Goal: Navigation & Orientation: Find specific page/section

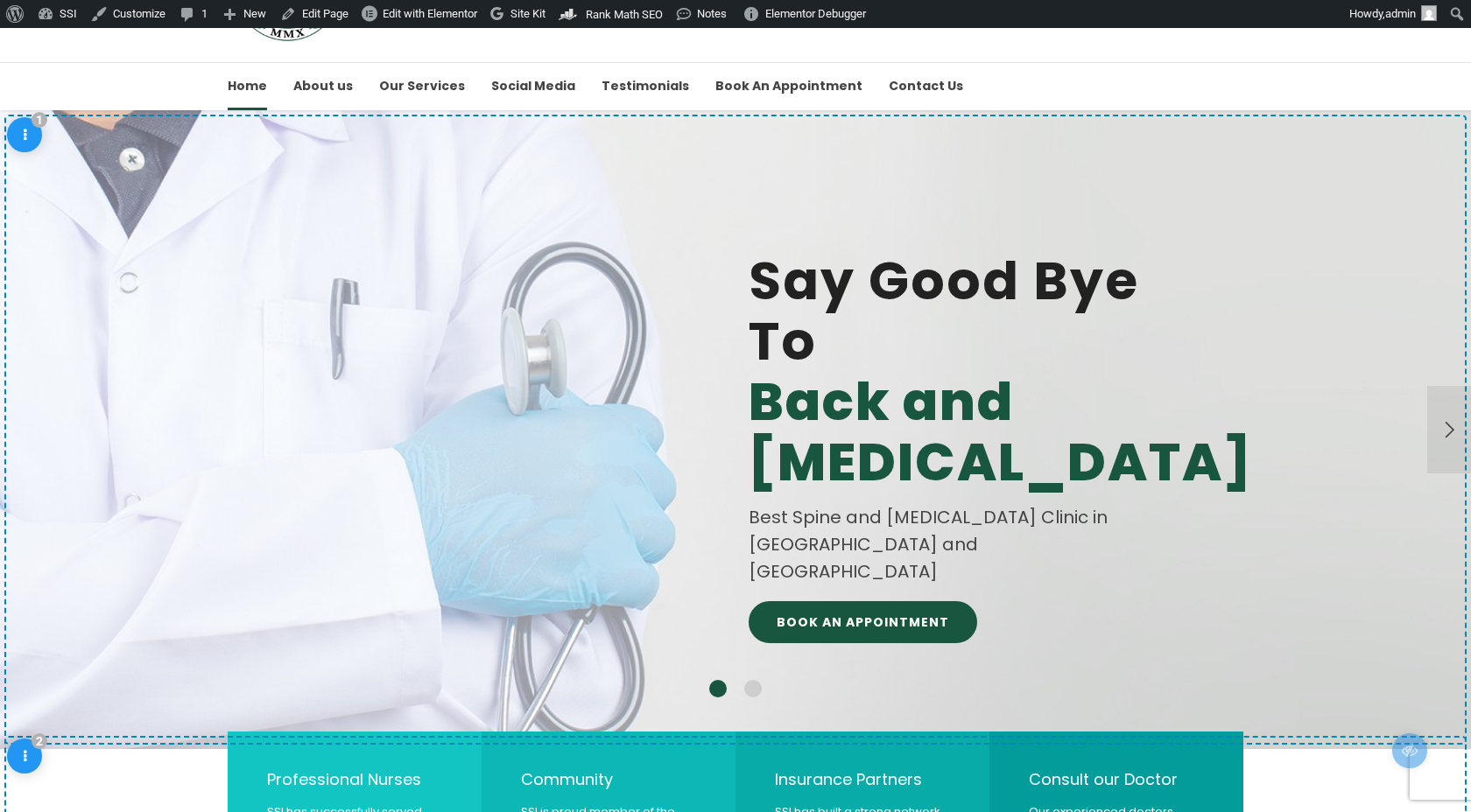
scroll to position [114, 0]
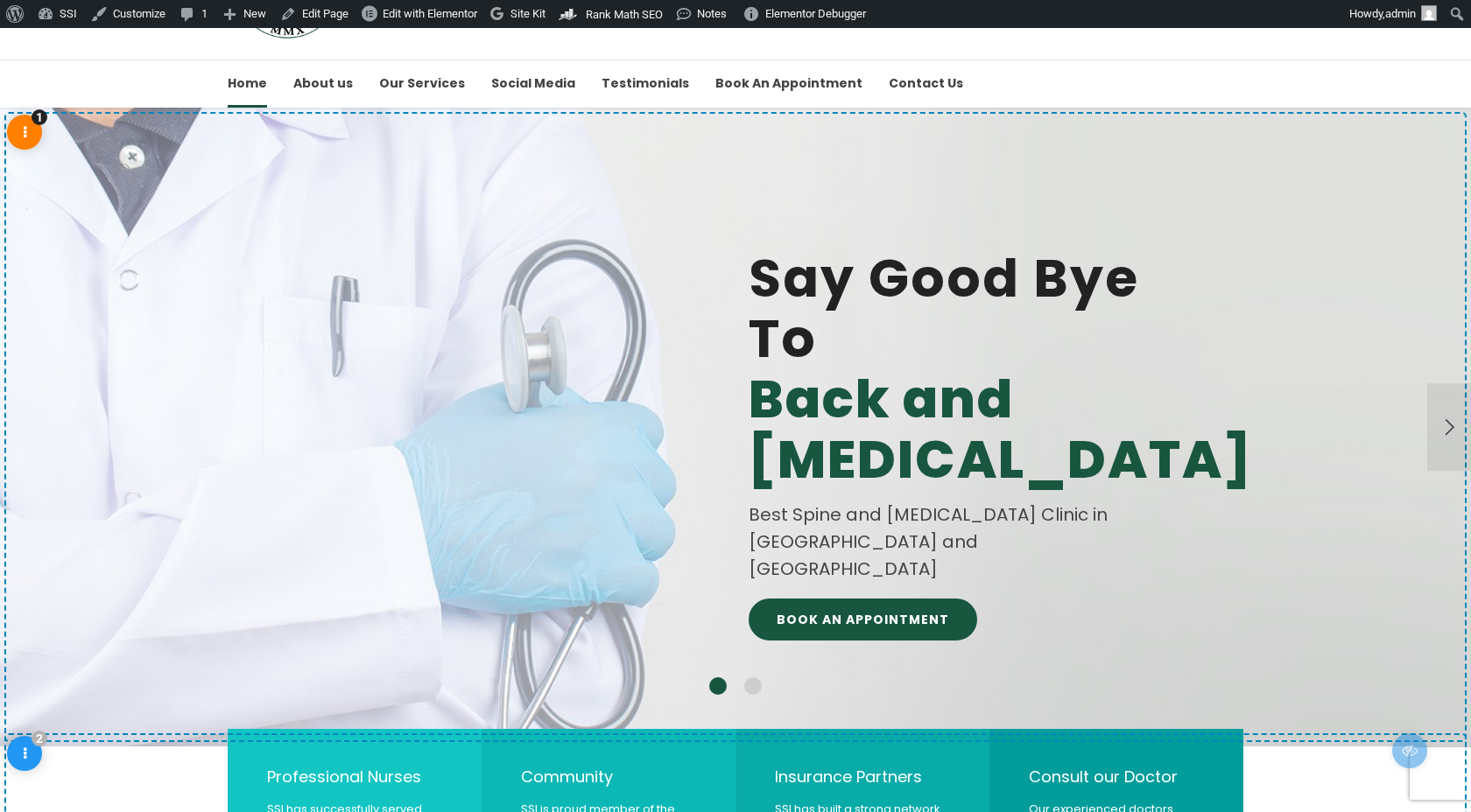
click at [31, 126] on span "1" at bounding box center [24, 132] width 35 height 35
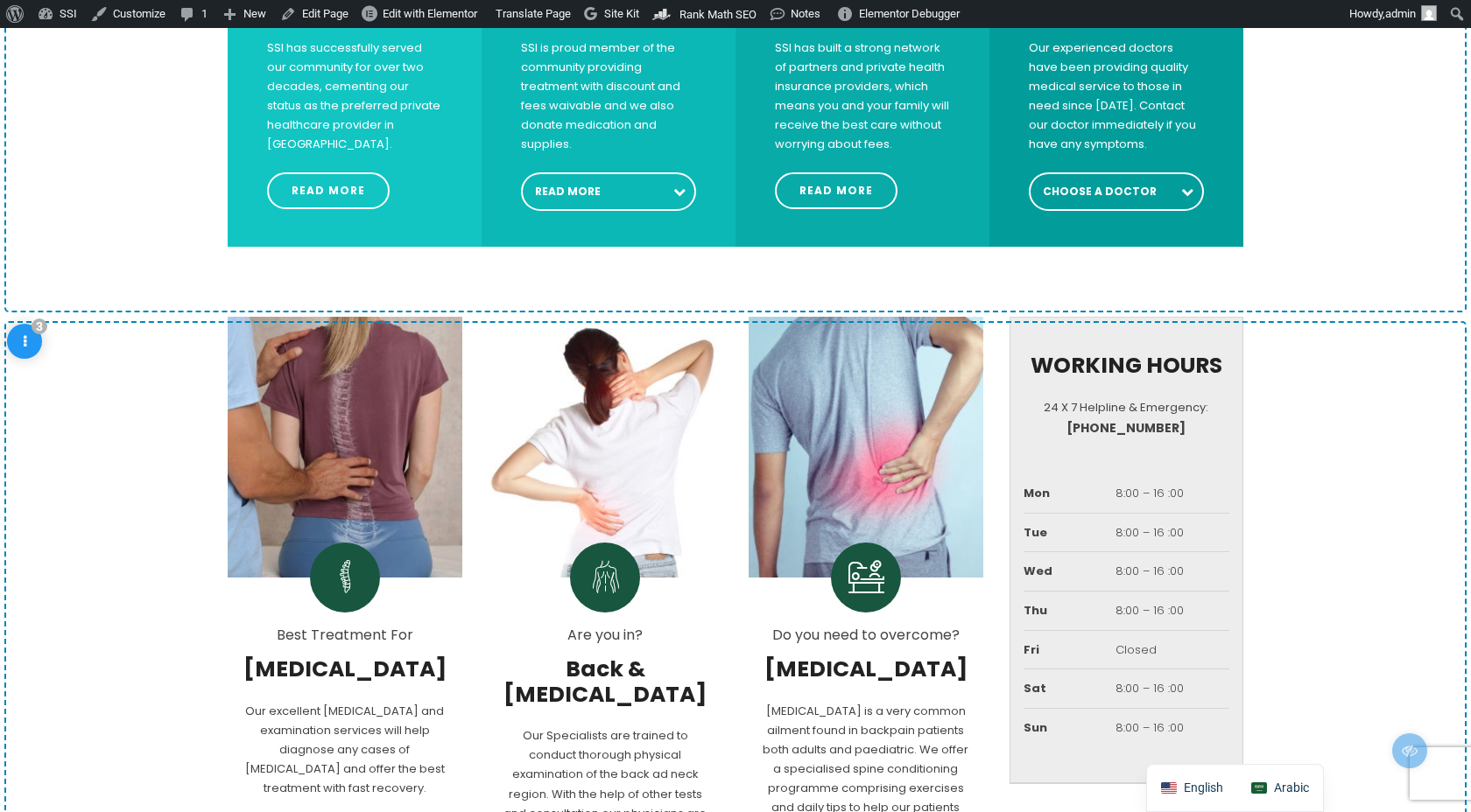
scroll to position [874, 0]
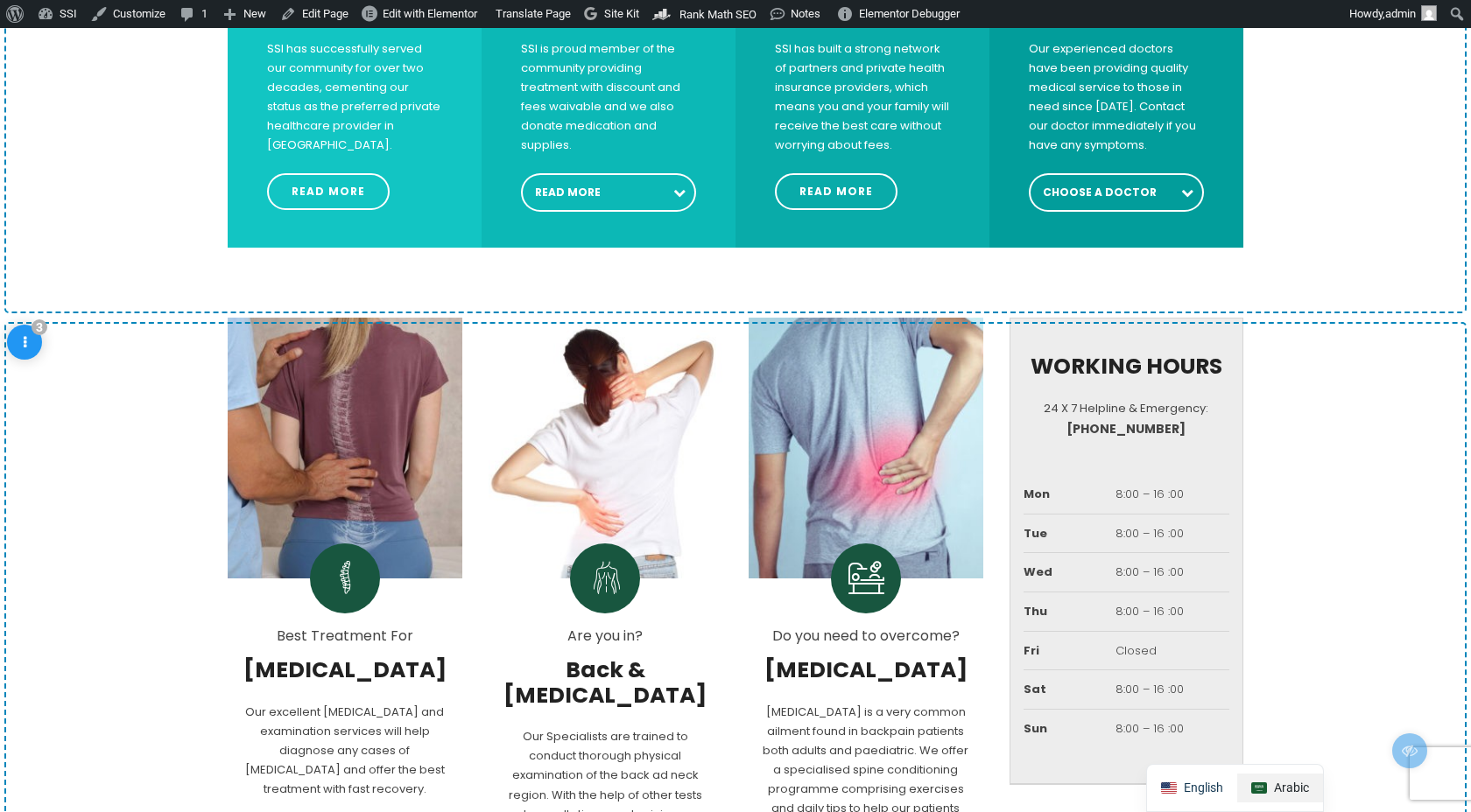
click at [1284, 794] on span "Arabic" at bounding box center [1291, 787] width 35 height 15
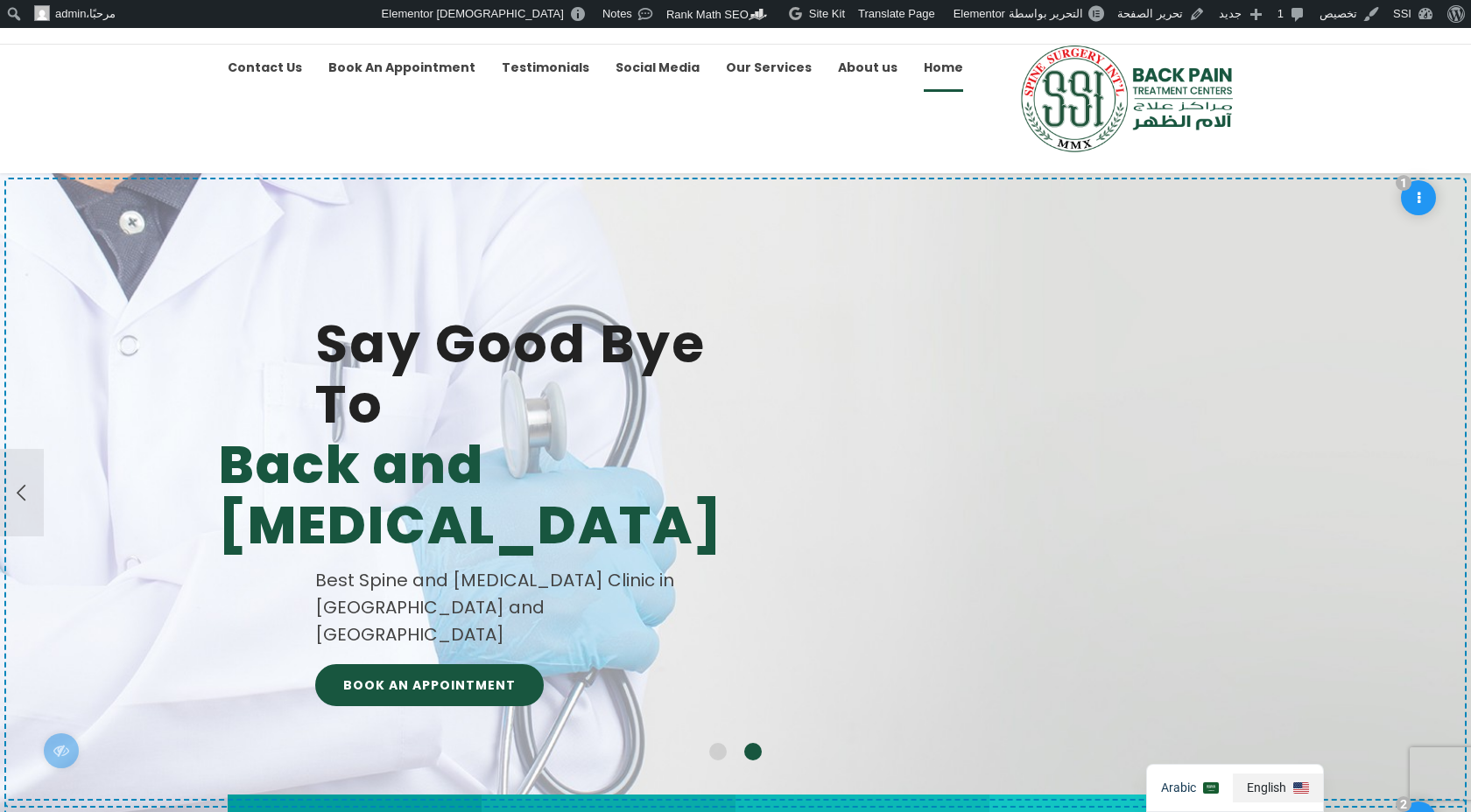
click at [1251, 792] on span "English" at bounding box center [1267, 787] width 40 height 15
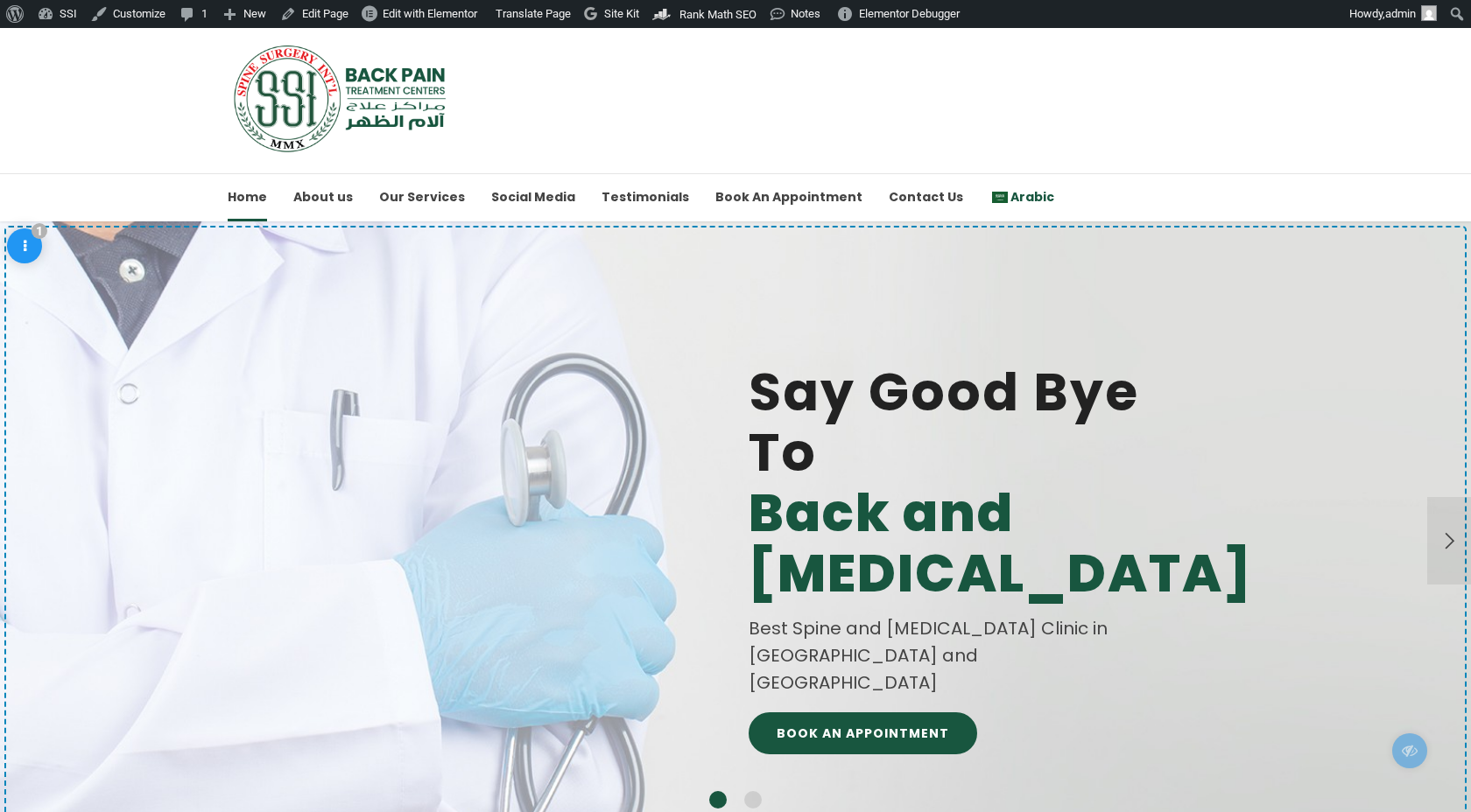
click at [1011, 201] on span "Arabic" at bounding box center [1032, 197] width 44 height 18
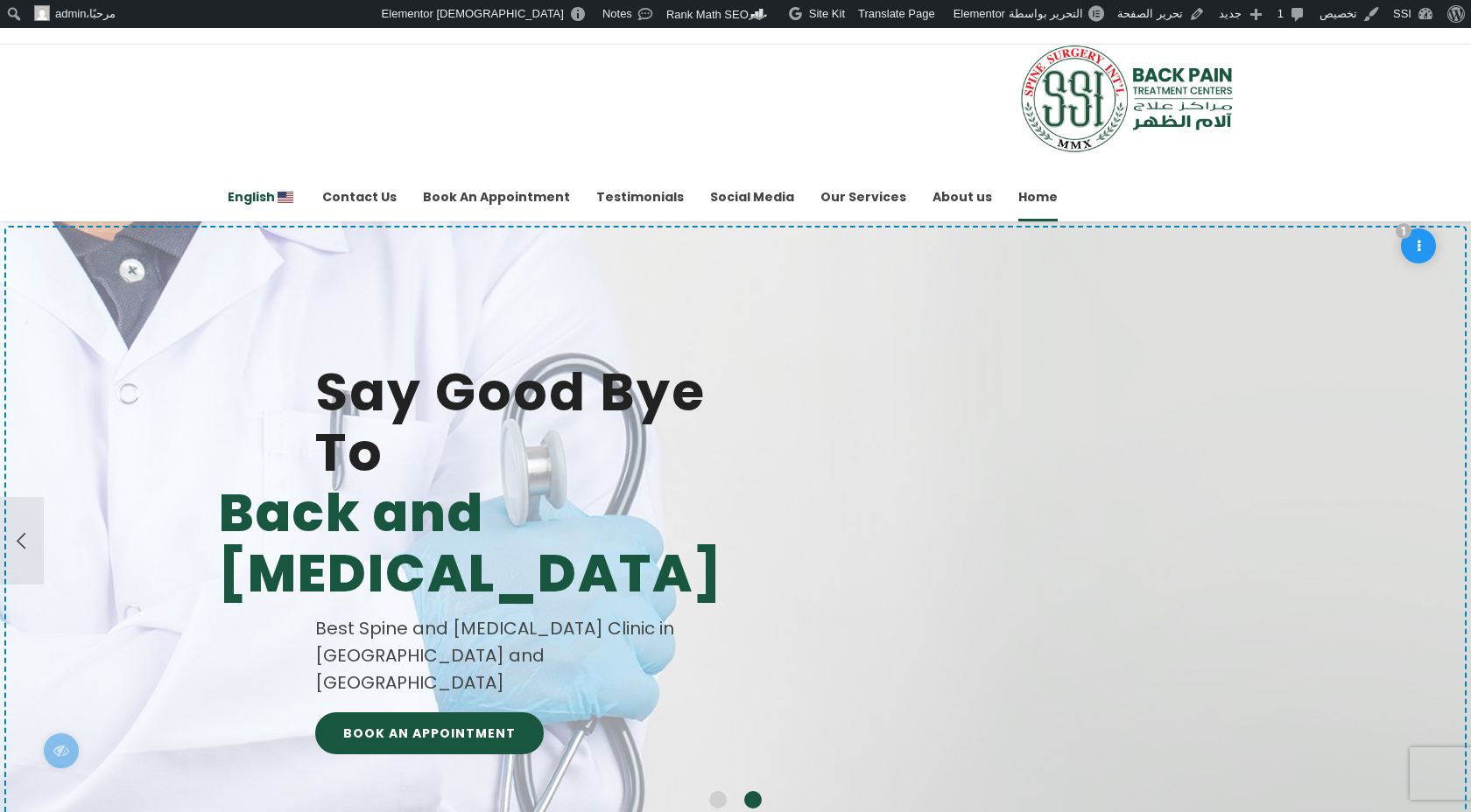
click at [257, 198] on span "English" at bounding box center [250, 197] width 47 height 18
